Goal: Information Seeking & Learning: Learn about a topic

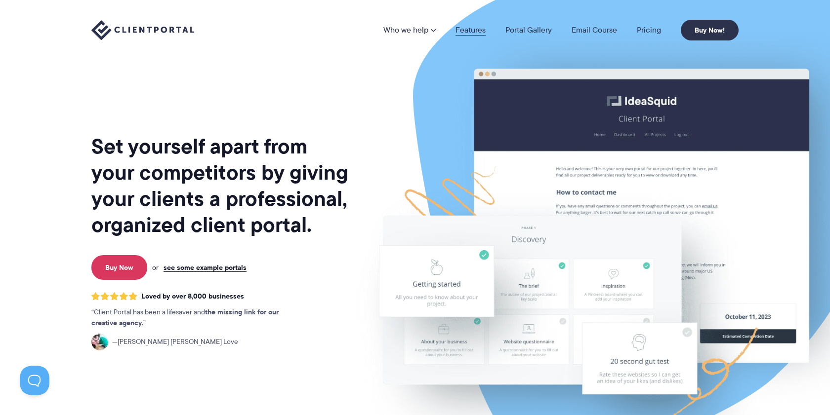
click at [460, 34] on link "Features" at bounding box center [471, 30] width 30 height 8
click at [470, 33] on link "Features" at bounding box center [471, 30] width 30 height 8
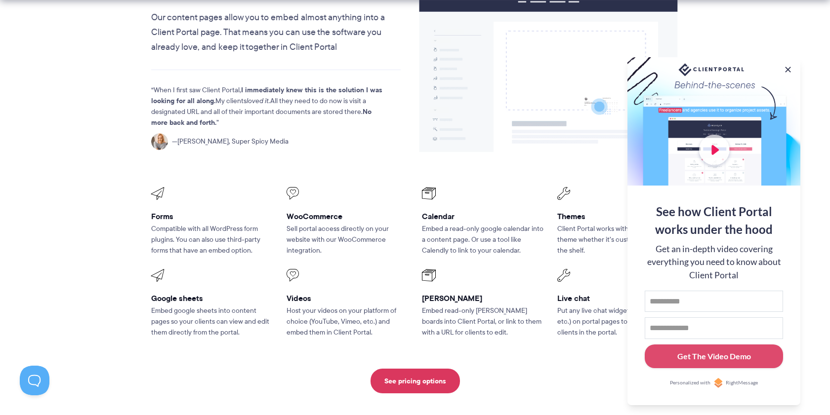
scroll to position [1225, 0]
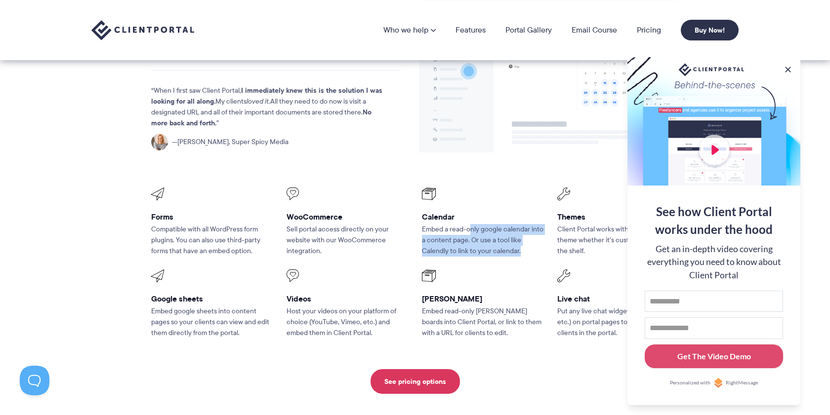
drag, startPoint x: 525, startPoint y: 219, endPoint x: 468, endPoint y: 200, distance: 59.7
click at [468, 224] on p "Embed a read-only google calendar into a content page. Or use a tool like Calen…" at bounding box center [483, 240] width 122 height 33
drag, startPoint x: 436, startPoint y: 207, endPoint x: 463, endPoint y: 222, distance: 31.0
click at [463, 224] on p "Embed a read-only google calendar into a content page. Or use a tool like Calen…" at bounding box center [483, 240] width 122 height 33
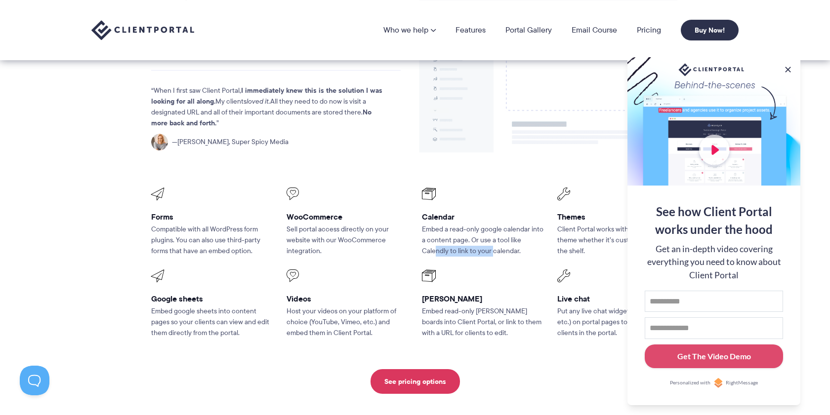
drag, startPoint x: 494, startPoint y: 220, endPoint x: 430, endPoint y: 219, distance: 63.7
click at [430, 224] on p "Embed a read-only google calendar into a content page. Or use a tool like Calen…" at bounding box center [483, 240] width 122 height 33
click at [792, 64] on button at bounding box center [788, 70] width 12 height 12
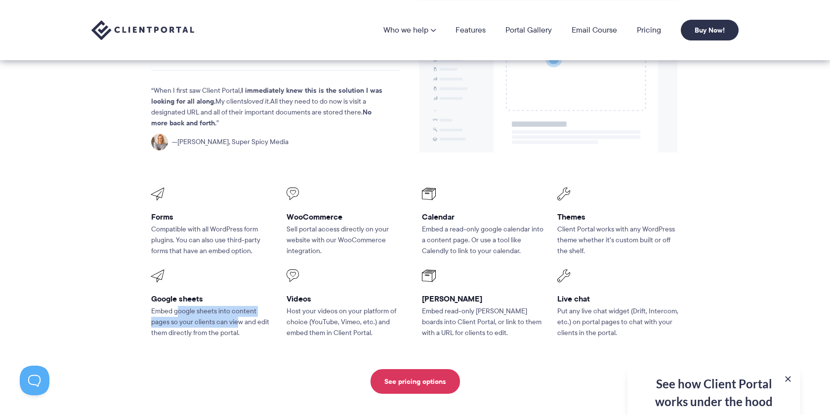
drag, startPoint x: 178, startPoint y: 284, endPoint x: 239, endPoint y: 296, distance: 61.9
click at [239, 306] on p "Embed google sheets into content pages so your clients can view and edit them d…" at bounding box center [212, 322] width 122 height 33
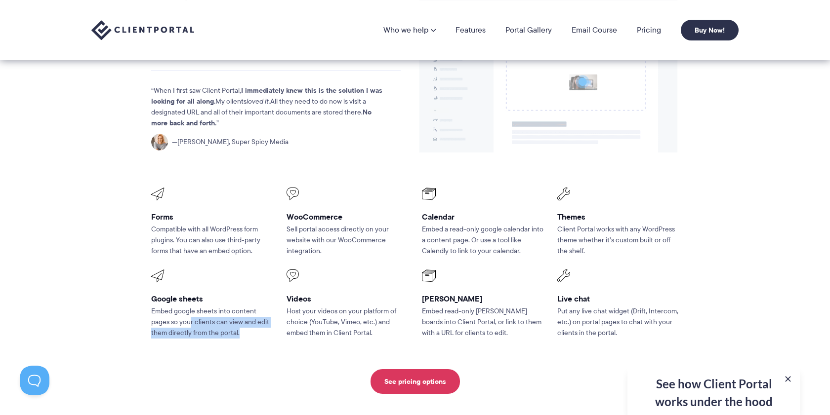
drag, startPoint x: 191, startPoint y: 297, endPoint x: 255, endPoint y: 302, distance: 63.9
click at [254, 306] on p "Embed google sheets into content pages so your clients can view and edit them d…" at bounding box center [212, 322] width 122 height 33
click at [255, 306] on p "Embed google sheets into content pages so your clients can view and edit them d…" at bounding box center [212, 322] width 122 height 33
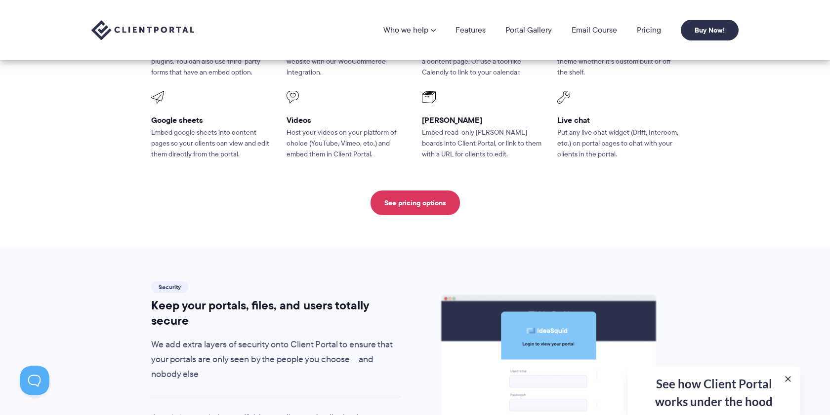
scroll to position [494, 0]
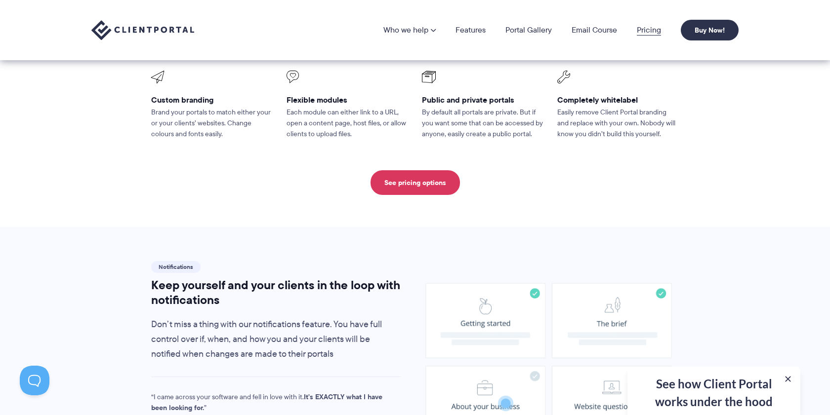
click at [642, 27] on link "Pricing" at bounding box center [649, 30] width 24 height 8
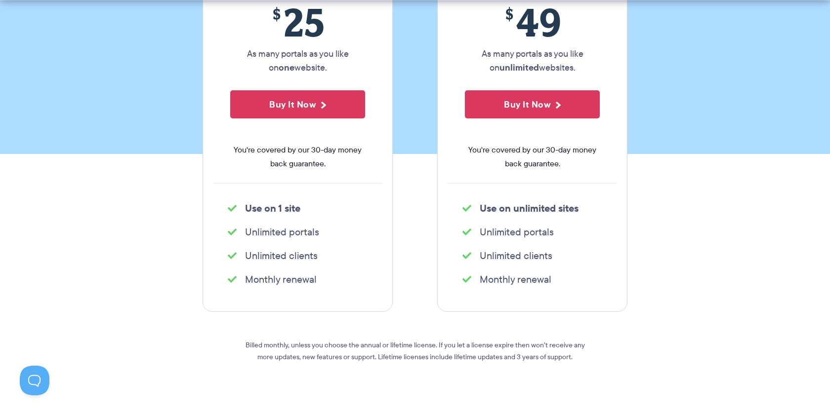
scroll to position [262, 0]
